Goal: Information Seeking & Learning: Learn about a topic

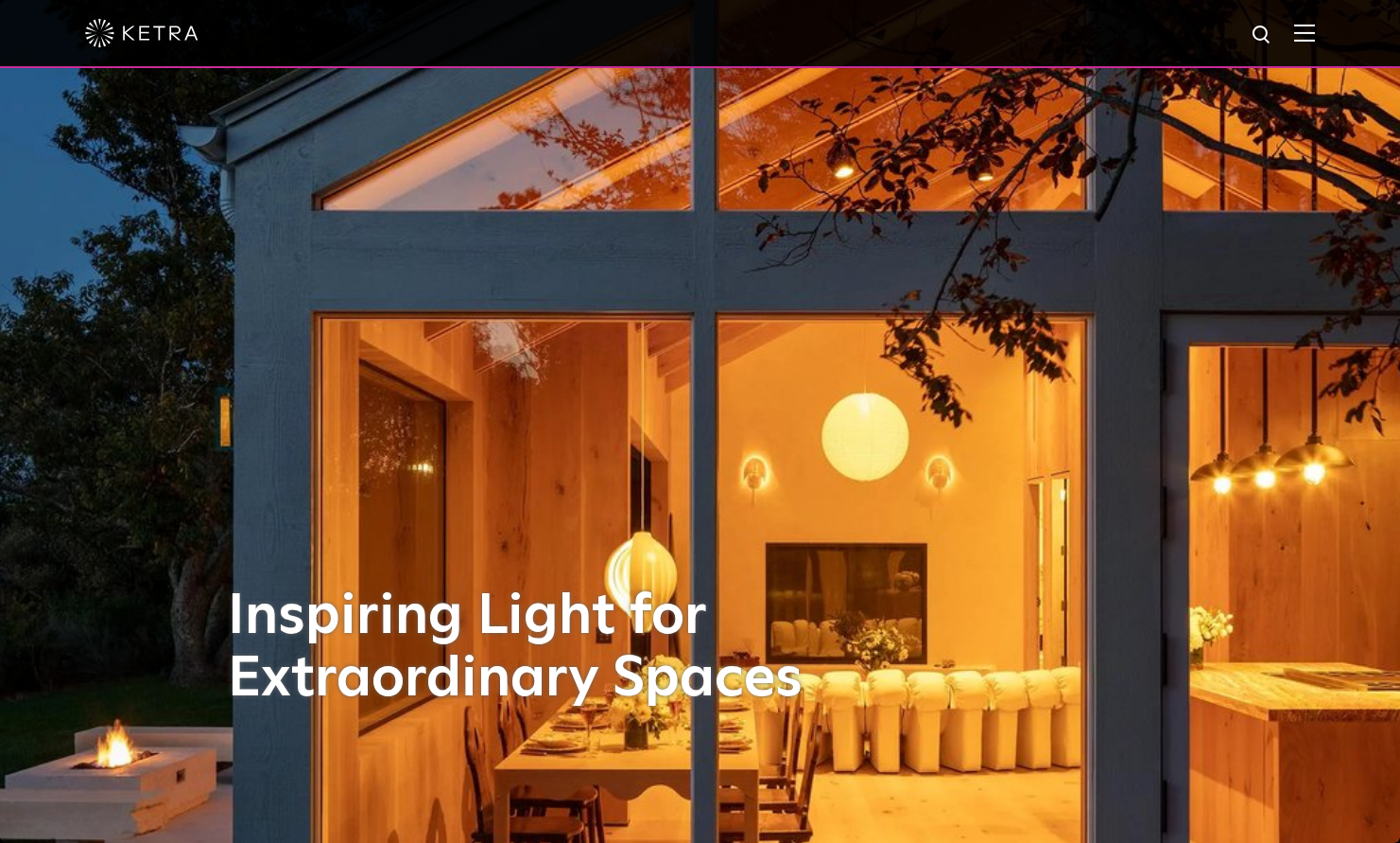
click at [1303, 30] on img at bounding box center [1305, 32] width 21 height 18
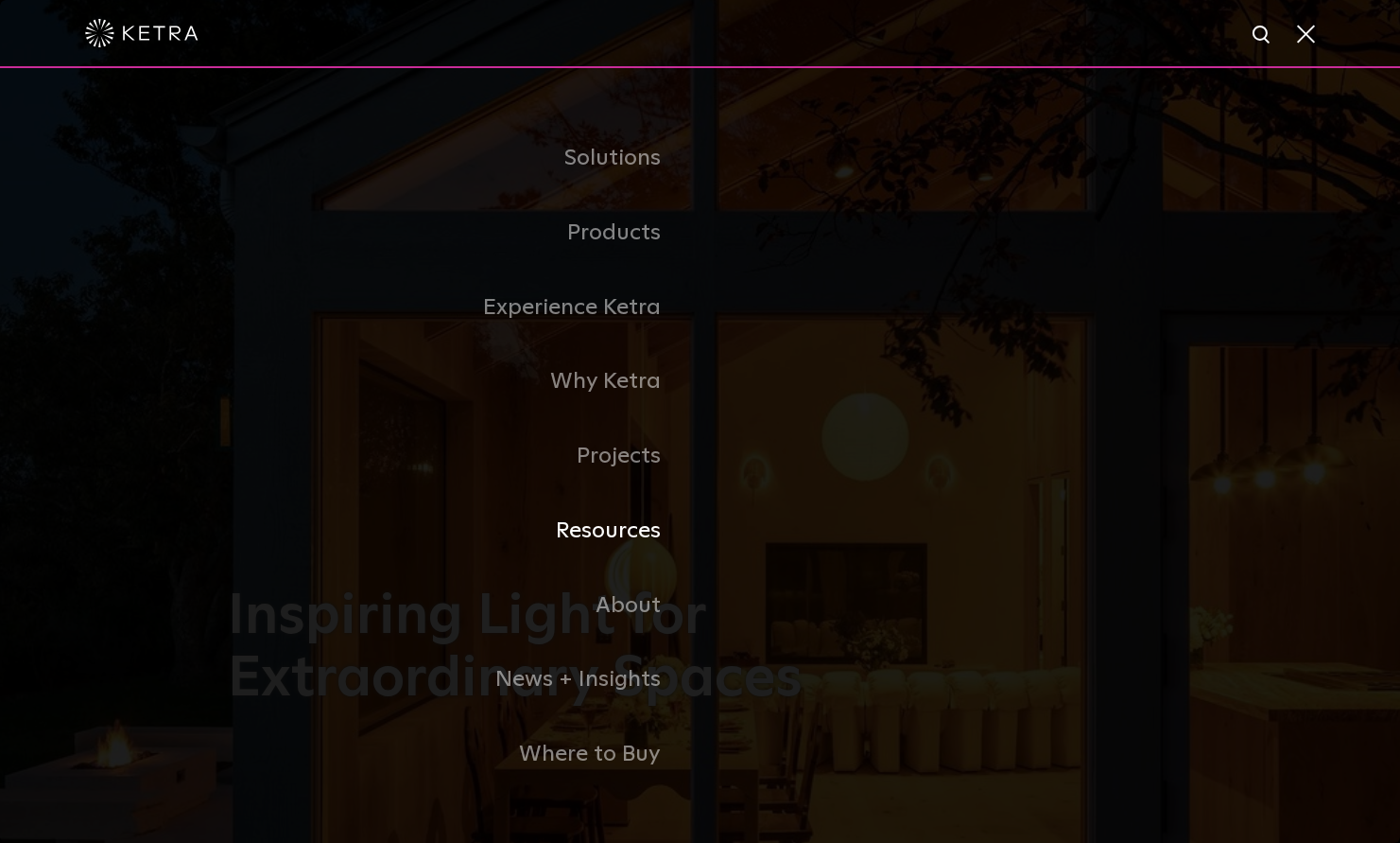
click at [632, 523] on link "Resources" at bounding box center [464, 531] width 473 height 75
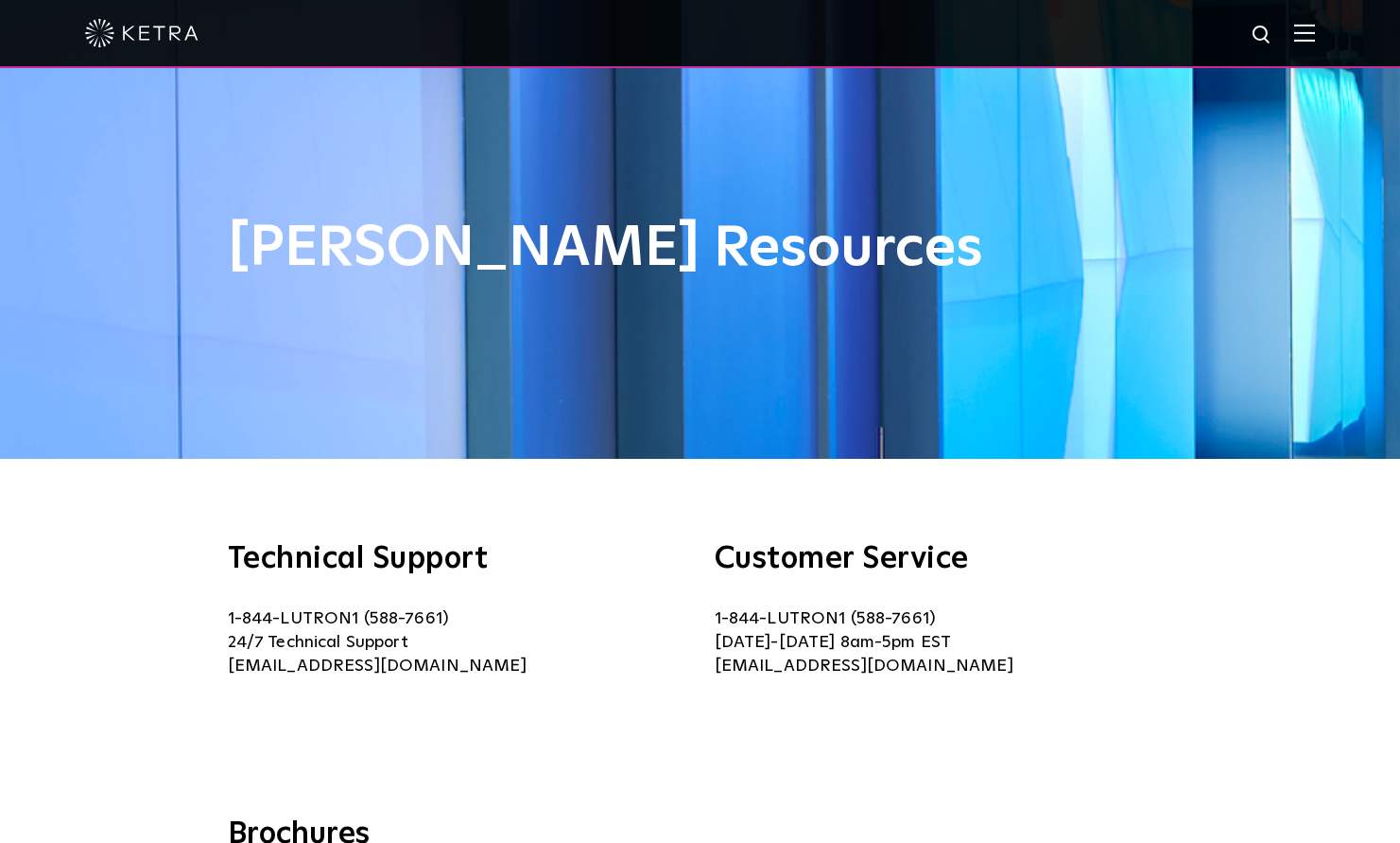
click at [1312, 42] on span at bounding box center [1305, 33] width 21 height 19
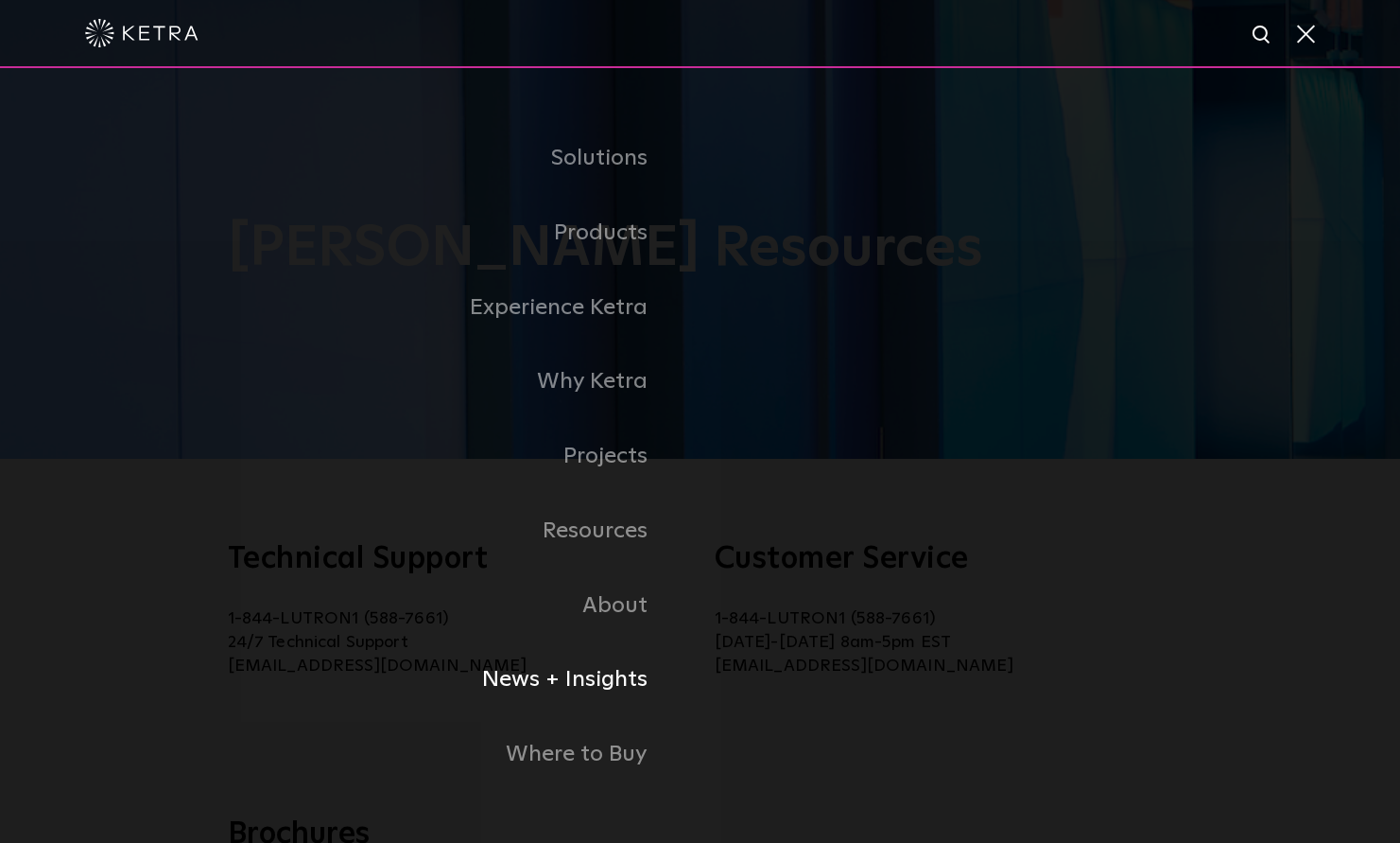
click at [618, 662] on link "News + Insights" at bounding box center [384, 679] width 633 height 75
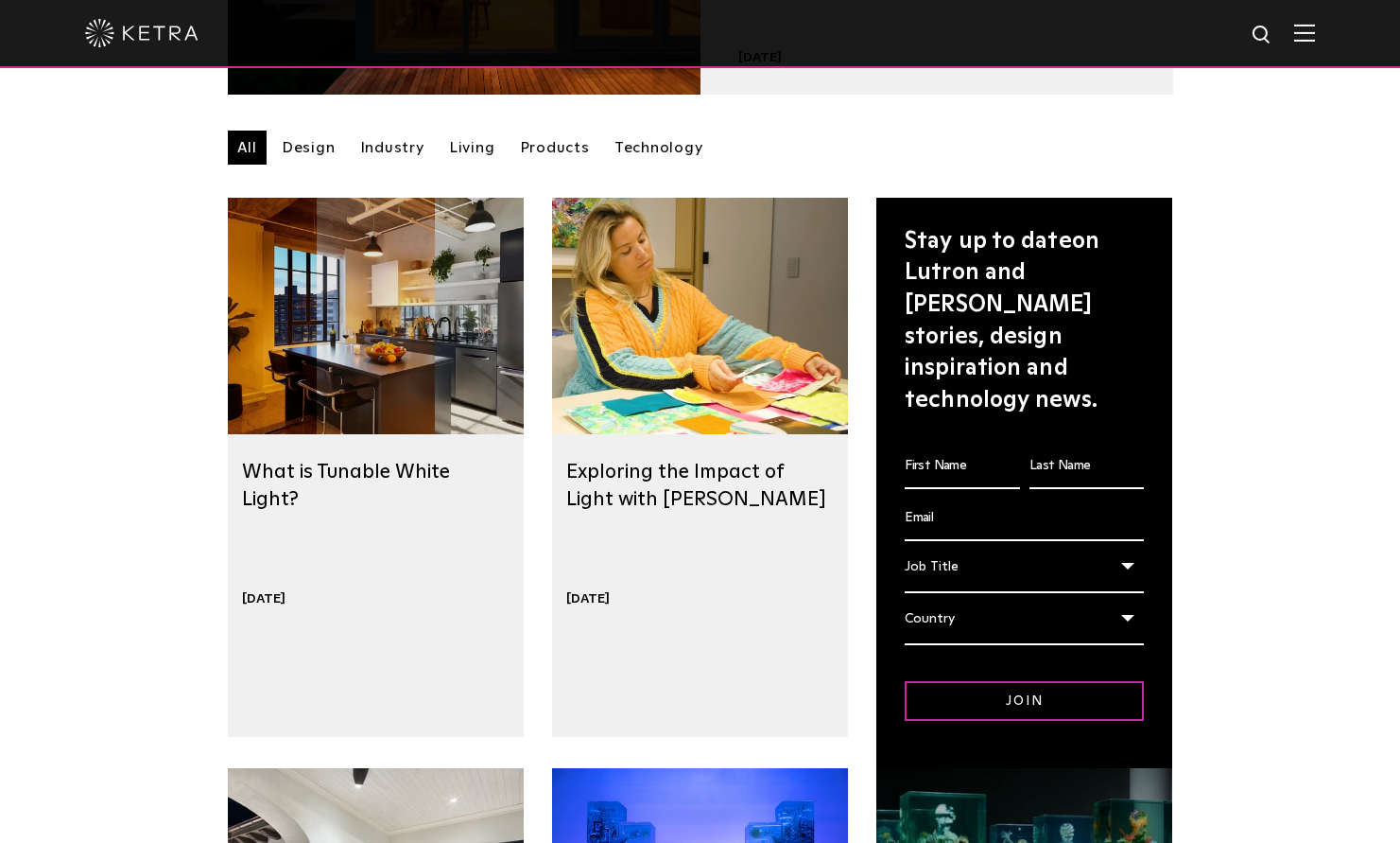
scroll to position [489, 0]
